Goal: Communication & Community: Answer question/provide support

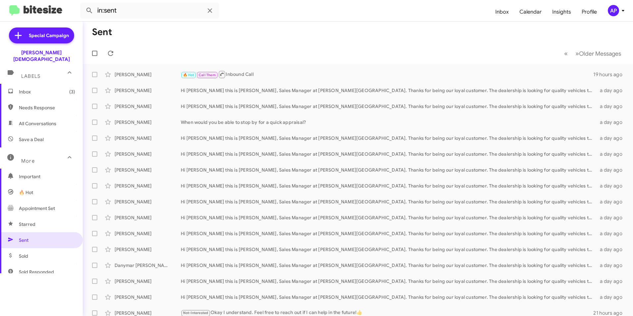
scroll to position [90, 0]
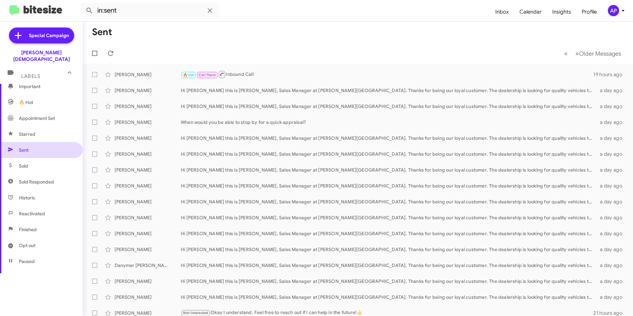
click at [23, 147] on span "Sent" at bounding box center [24, 150] width 10 height 7
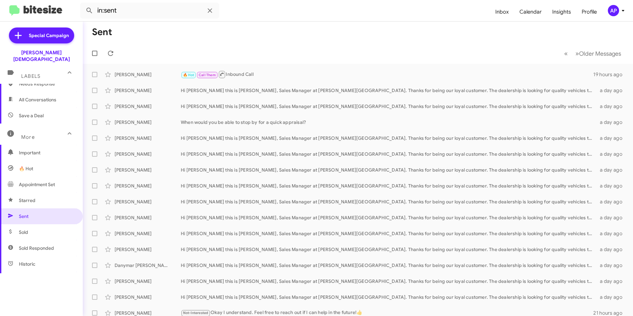
scroll to position [0, 0]
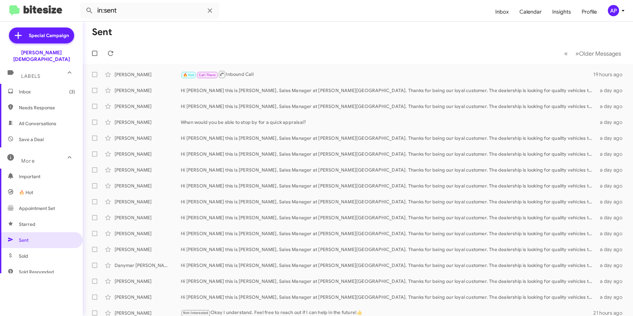
click at [32, 104] on span "Needs Response" at bounding box center [47, 107] width 56 height 7
type input "in:needs-response"
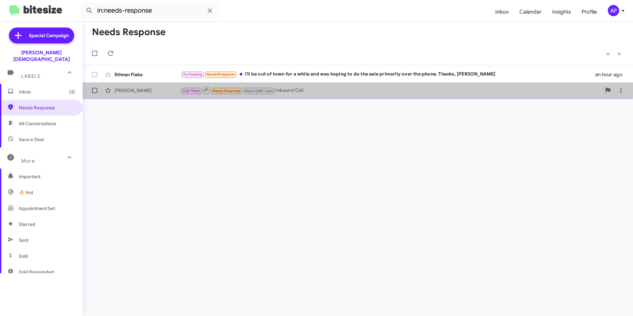
click at [121, 90] on div "[PERSON_NAME]" at bounding box center [147, 90] width 66 height 7
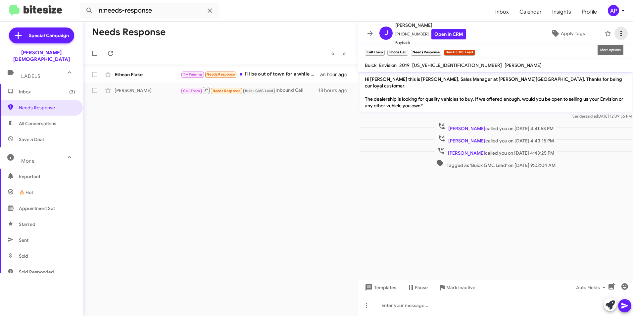
click at [617, 32] on icon at bounding box center [621, 33] width 8 height 8
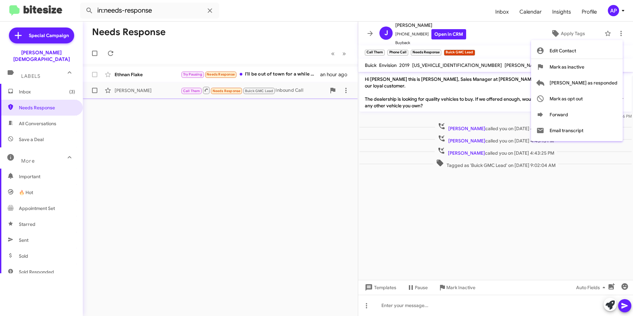
drag, startPoint x: 597, startPoint y: 82, endPoint x: 586, endPoint y: 86, distance: 11.7
click at [597, 82] on span "[PERSON_NAME] as responded" at bounding box center [583, 83] width 68 height 16
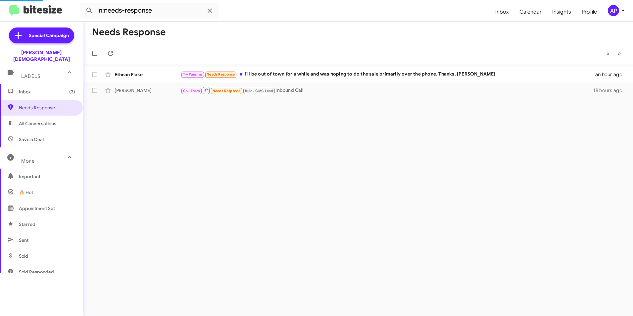
click at [176, 152] on div "Needs Response « Previous » Next Ethnan Flake Try Pausing Needs Response I'll b…" at bounding box center [358, 169] width 550 height 294
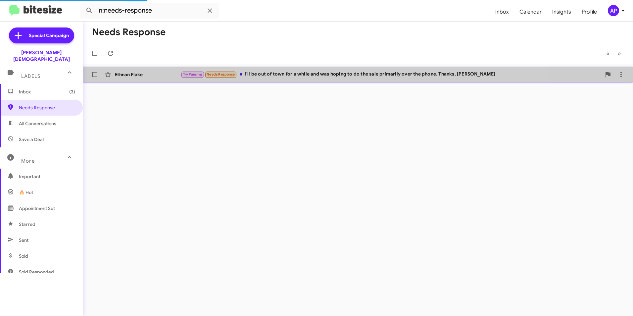
click at [128, 72] on div "Ethnan Flake" at bounding box center [147, 74] width 66 height 7
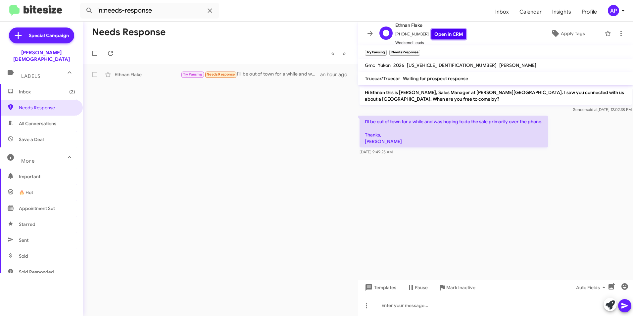
click at [439, 33] on link "Open in CRM" at bounding box center [448, 34] width 35 height 10
drag, startPoint x: 199, startPoint y: 165, endPoint x: 264, endPoint y: 144, distance: 68.4
click at [200, 164] on div "Needs Response « Previous » Next Ethnan Flake Try Pausing Needs Response I'll b…" at bounding box center [220, 169] width 275 height 294
click at [620, 32] on icon at bounding box center [620, 33] width 1 height 5
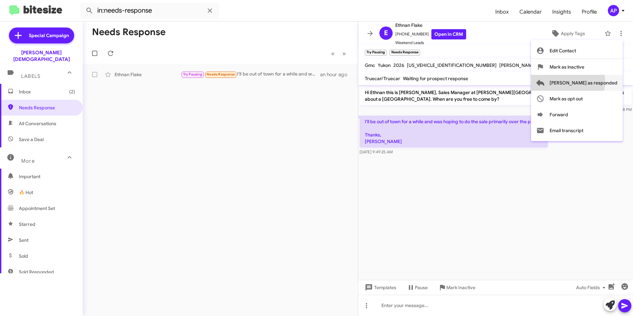
click at [594, 81] on span "[PERSON_NAME] as responded" at bounding box center [583, 83] width 68 height 16
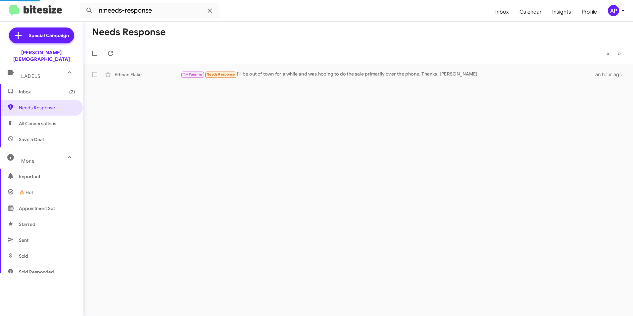
click at [375, 207] on div "Needs Response « Previous » Next Ethnan Flake Try Pausing Needs Response I'll b…" at bounding box center [358, 169] width 550 height 294
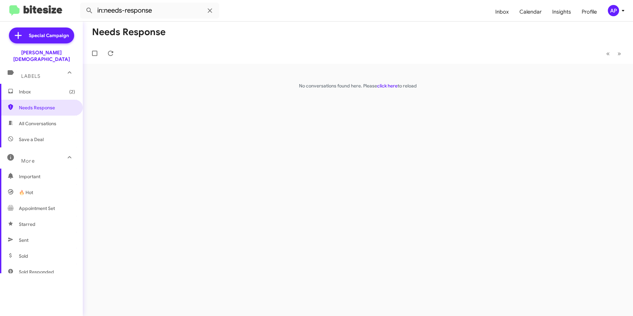
click at [22, 84] on span "Inbox (2)" at bounding box center [41, 92] width 83 height 16
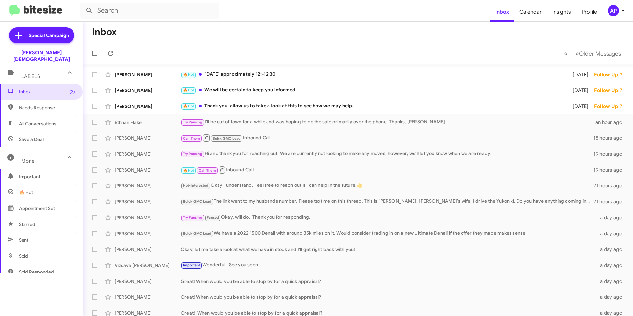
click at [34, 104] on span "Needs Response" at bounding box center [47, 107] width 56 height 7
type input "in:needs-response"
